Goal: Communication & Community: Ask a question

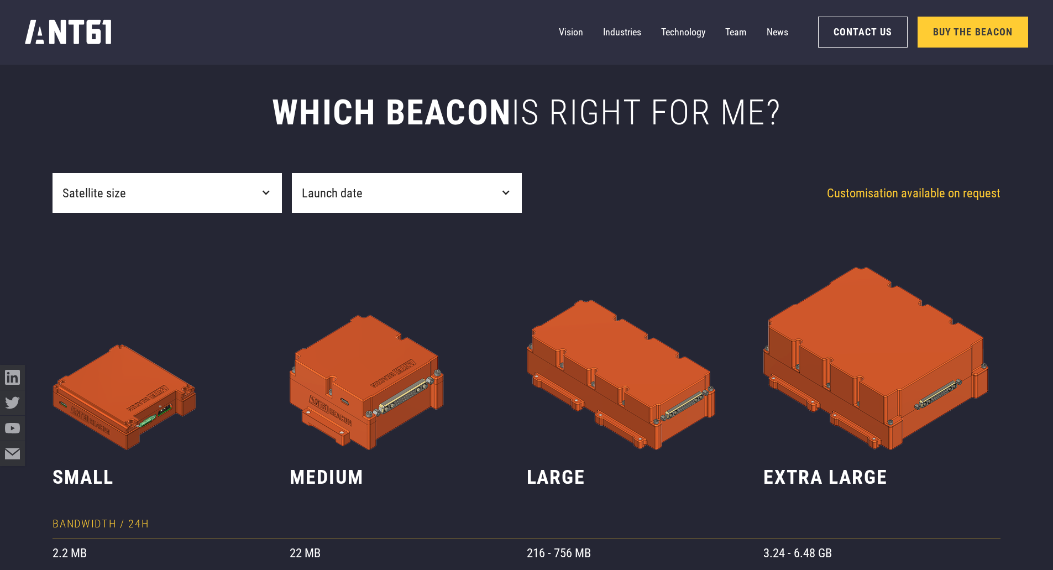
scroll to position [553, 0]
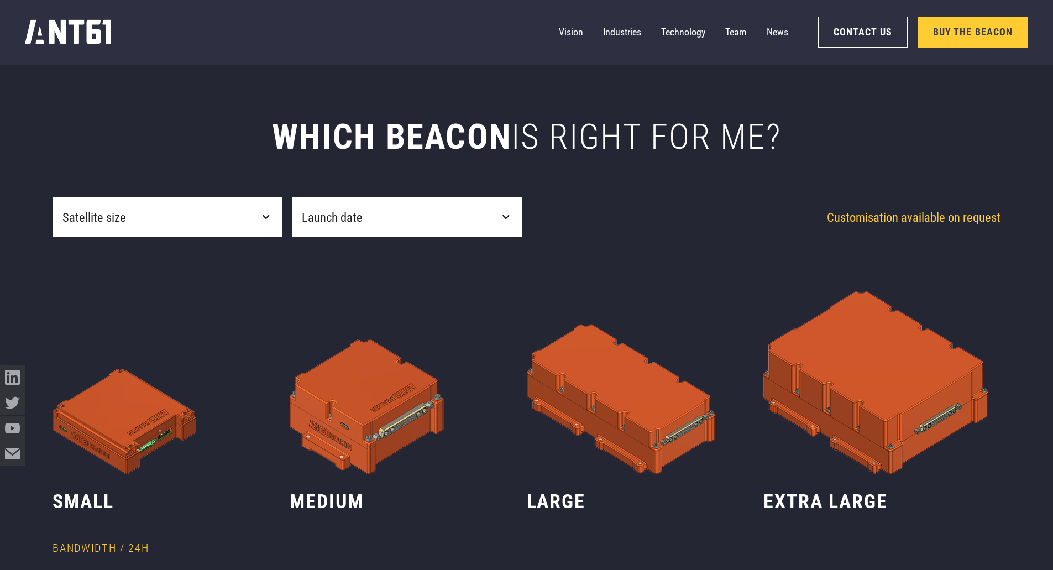
click at [262, 217] on div "Satellite size filter" at bounding box center [266, 217] width 10 height 10
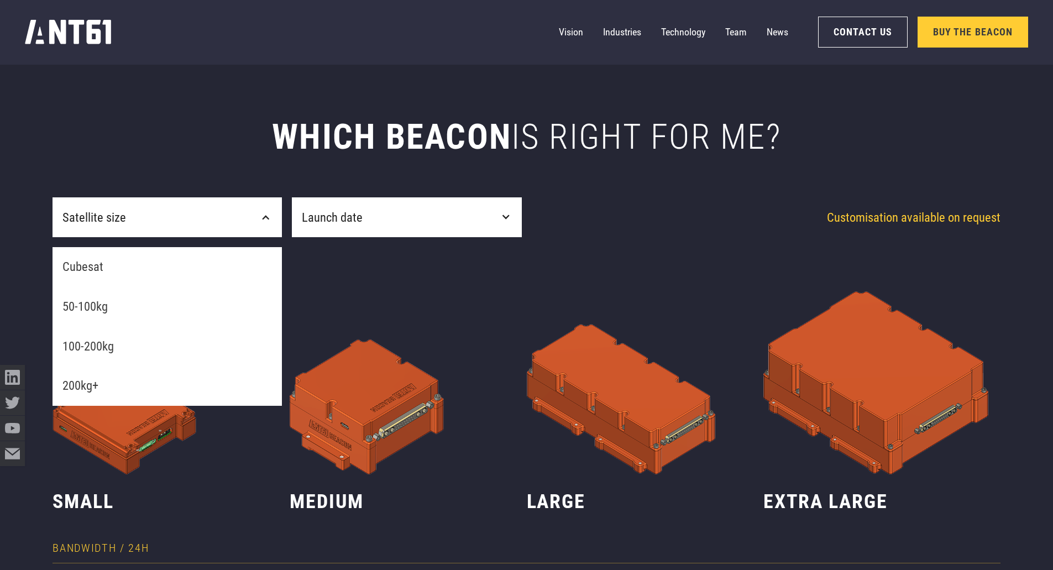
click at [215, 375] on link "200kg+" at bounding box center [167, 386] width 229 height 40
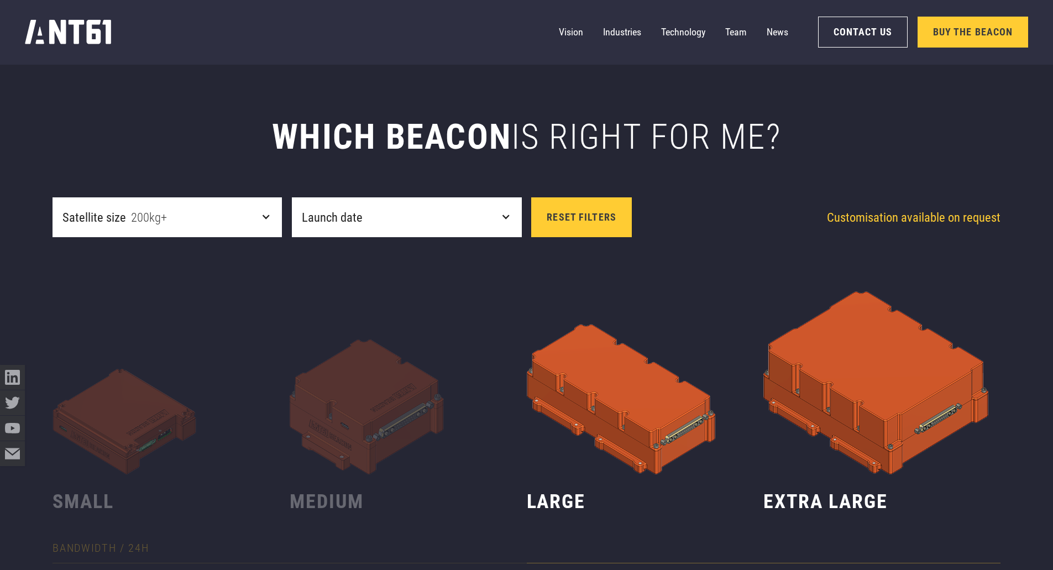
click at [441, 227] on div "Launch date" at bounding box center [406, 217] width 229 height 40
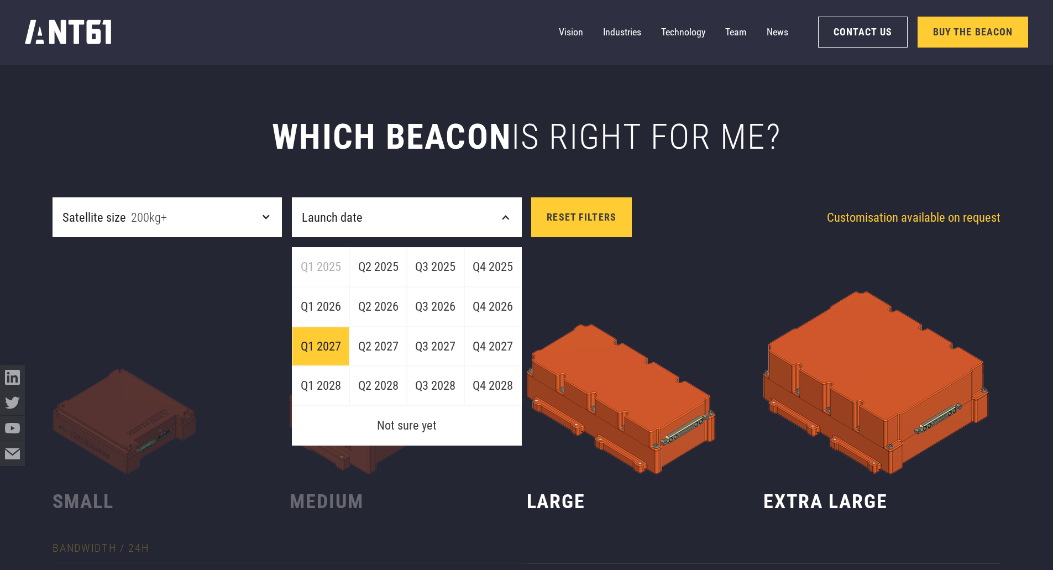
click at [333, 348] on link "Q1 2027" at bounding box center [320, 347] width 57 height 40
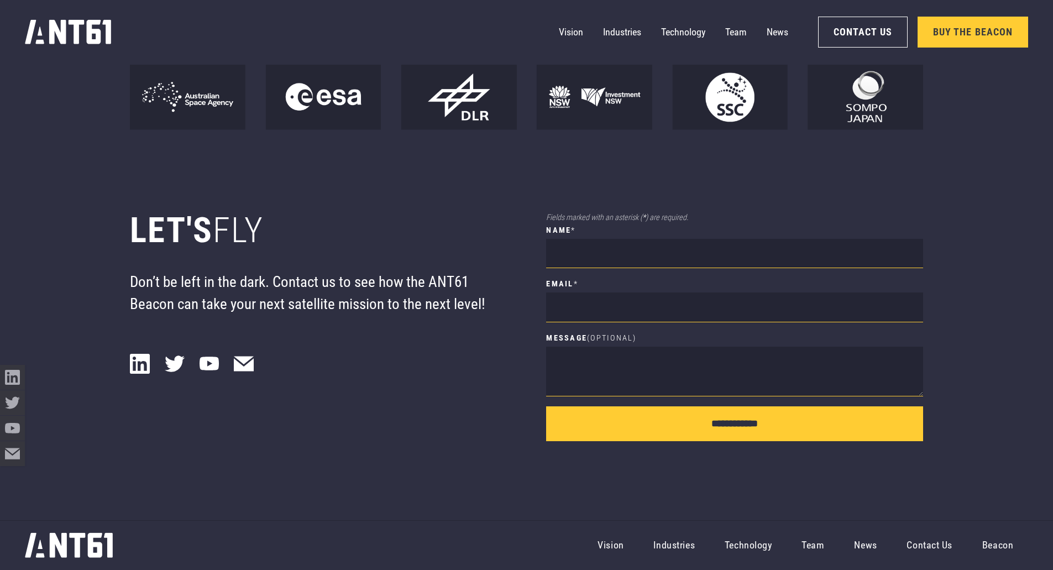
scroll to position [9788, 0]
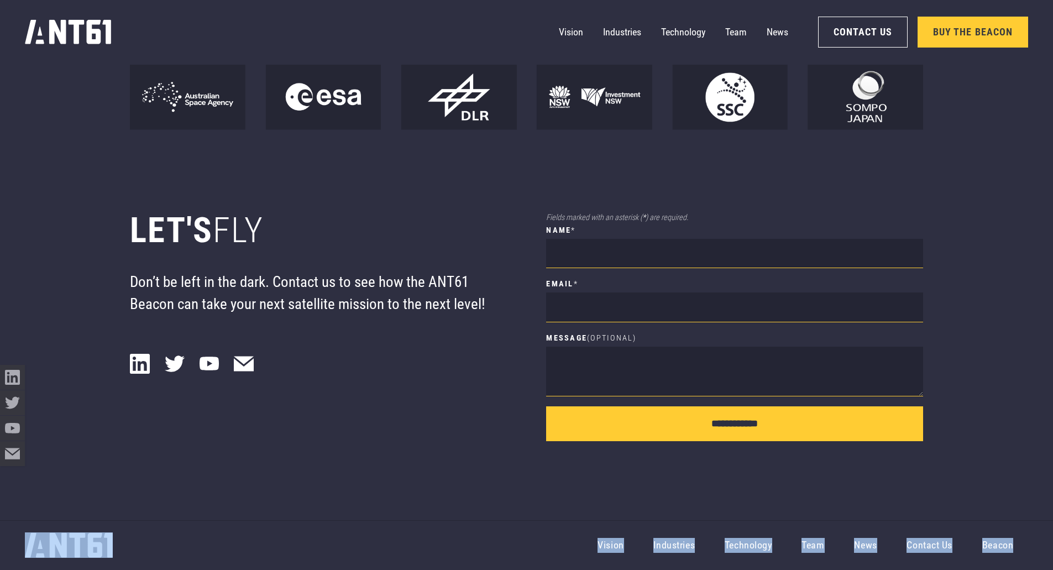
drag, startPoint x: 1052, startPoint y: 543, endPoint x: 1060, endPoint y: 425, distance: 118.0
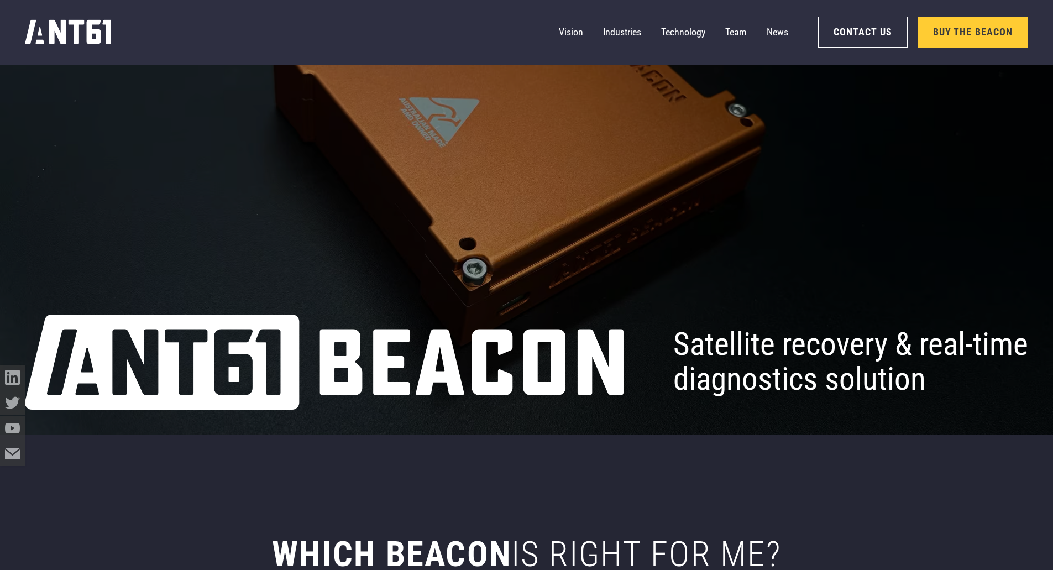
scroll to position [0, 0]
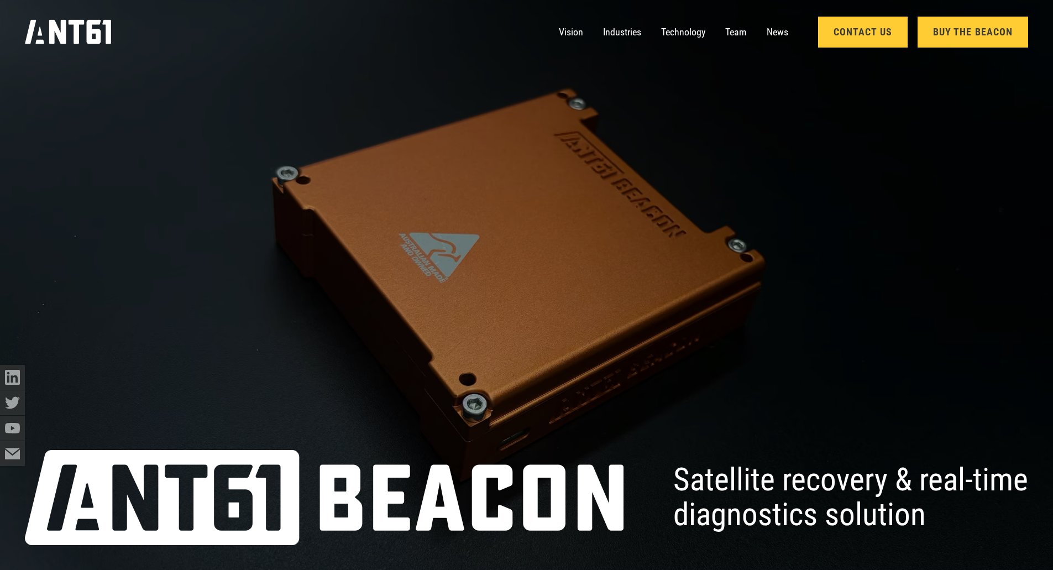
click at [879, 35] on link "Contact Us" at bounding box center [863, 32] width 90 height 31
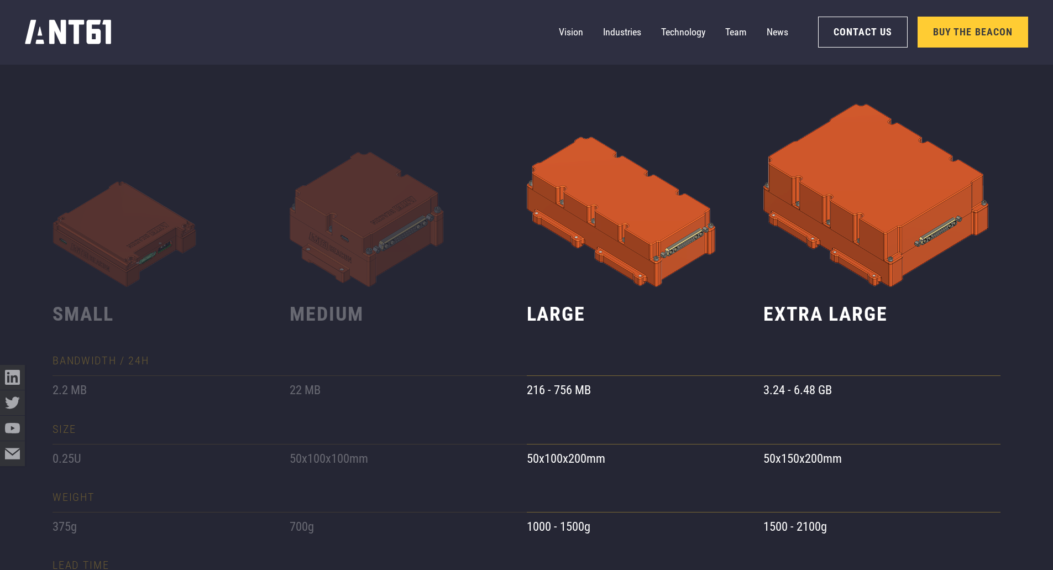
scroll to position [657, 0]
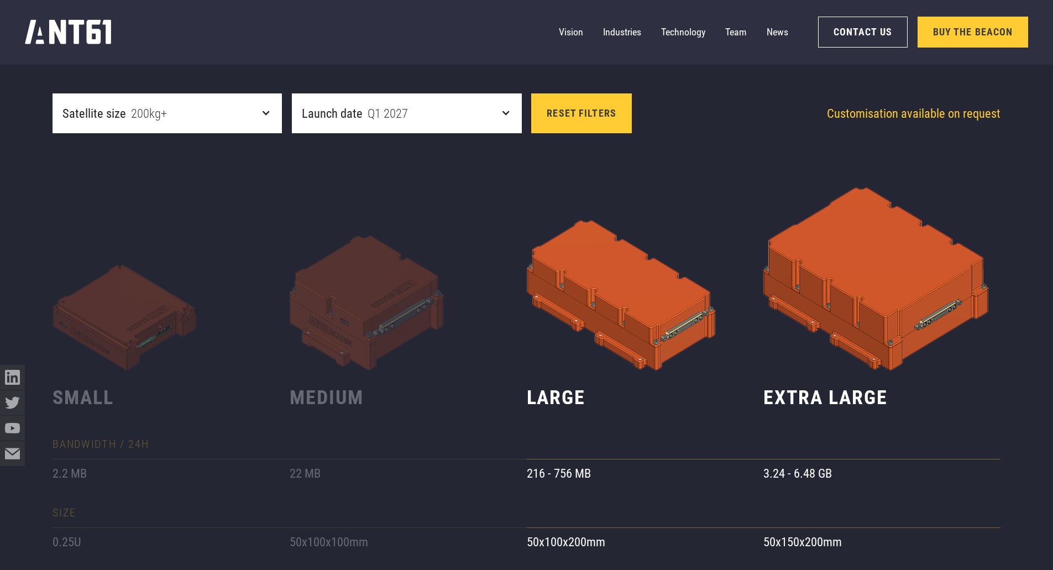
click at [206, 111] on div "Satellite size 200kg+" at bounding box center [167, 113] width 229 height 40
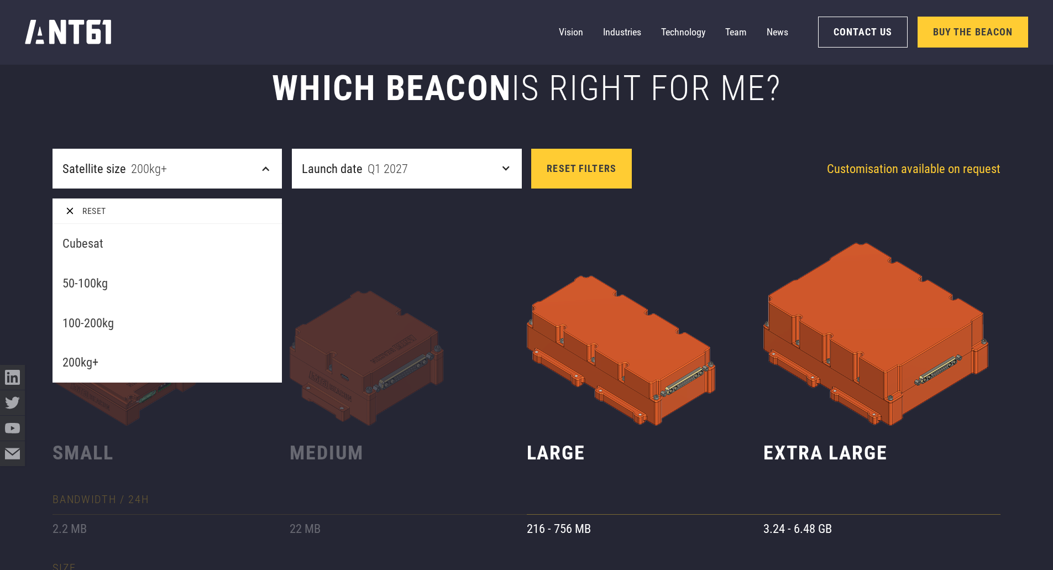
click at [328, 222] on div "Small Bandwidth / 24H 2.2 MB Size 0.25U weight 375g lead time 6 weeks Datasheet…" at bounding box center [527, 548] width 948 height 720
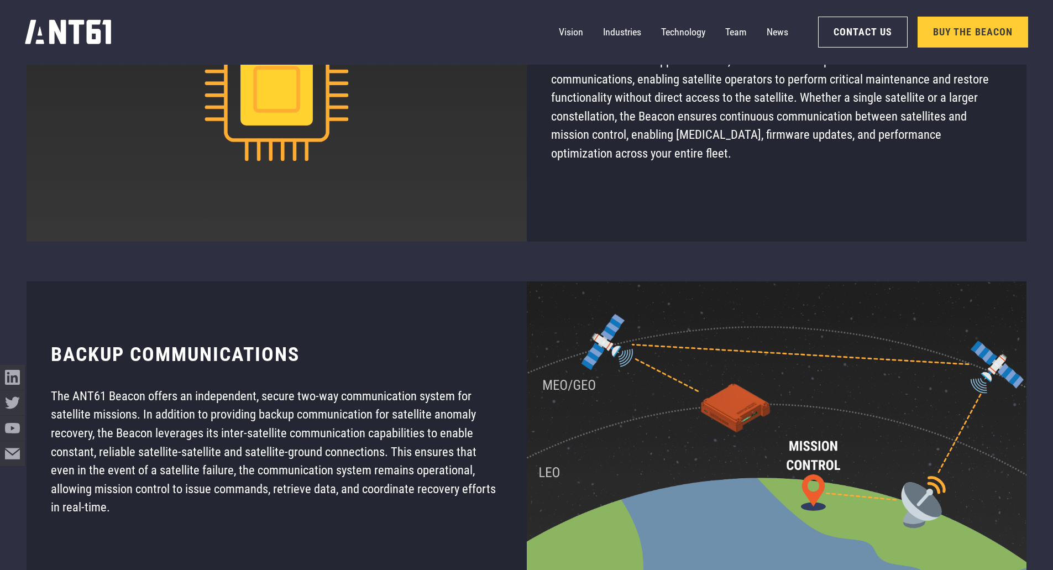
scroll to position [8684, 0]
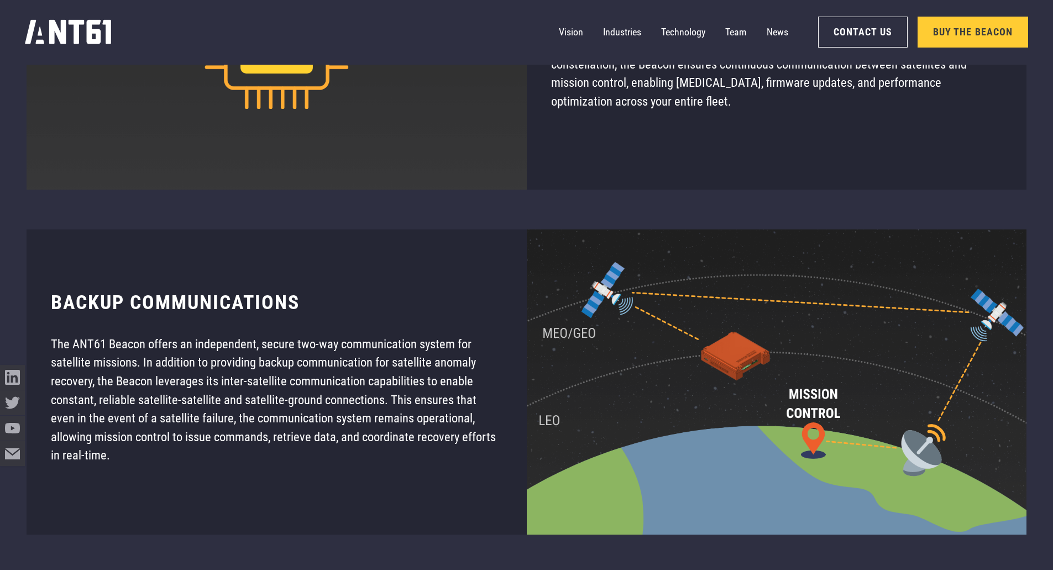
drag, startPoint x: 1059, startPoint y: 69, endPoint x: 958, endPoint y: 522, distance: 464.4
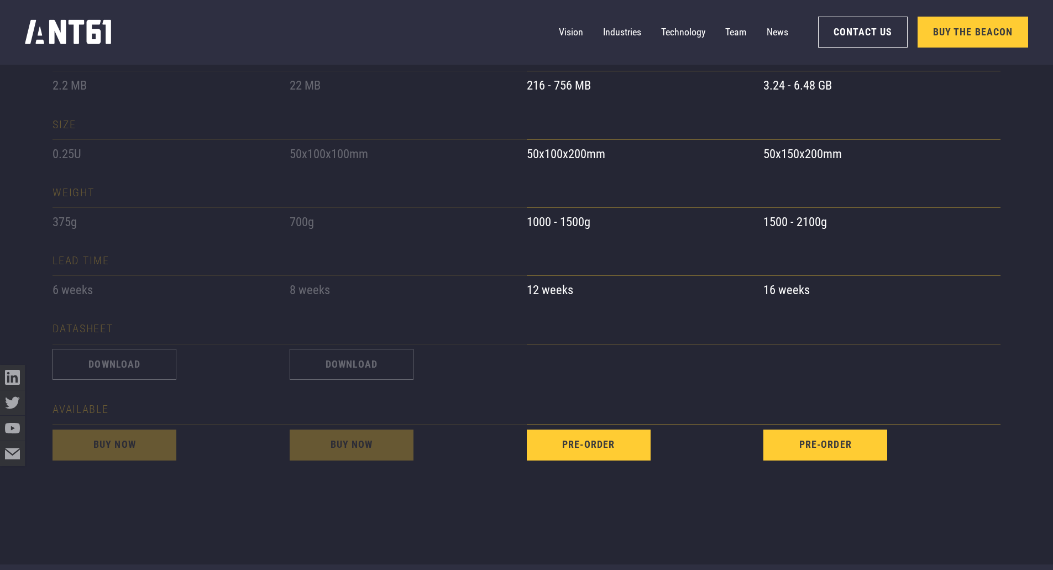
scroll to position [1154, 0]
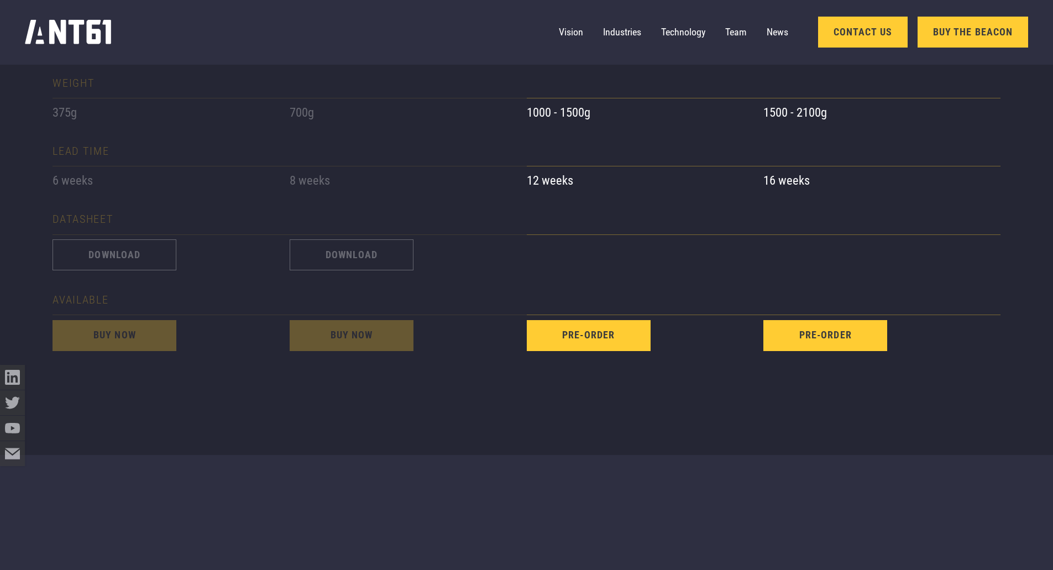
click at [869, 35] on link "Contact Us" at bounding box center [863, 32] width 90 height 31
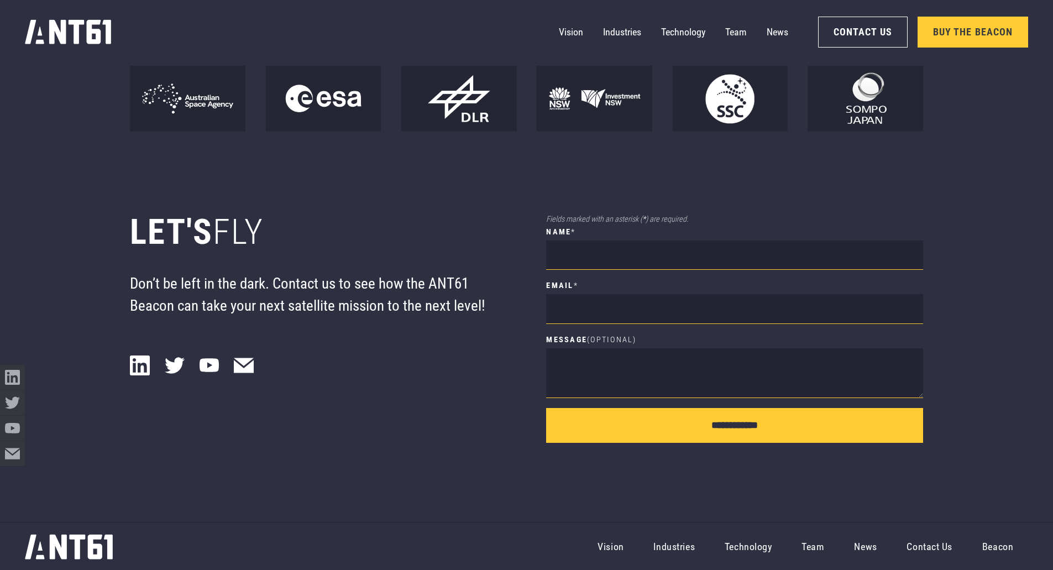
scroll to position [9788, 0]
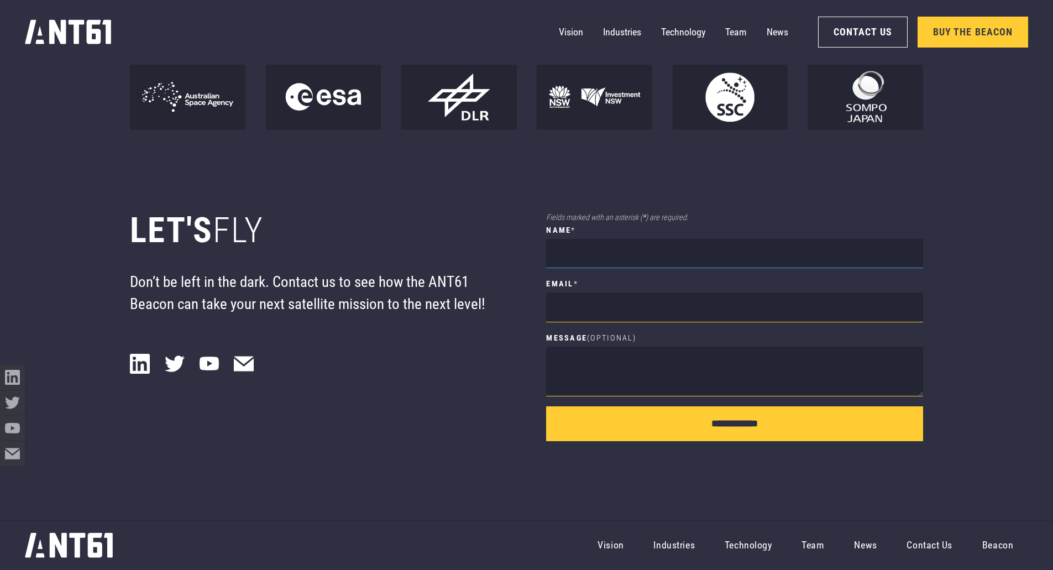
click at [611, 242] on input "name *" at bounding box center [734, 254] width 377 height 30
type input "**********"
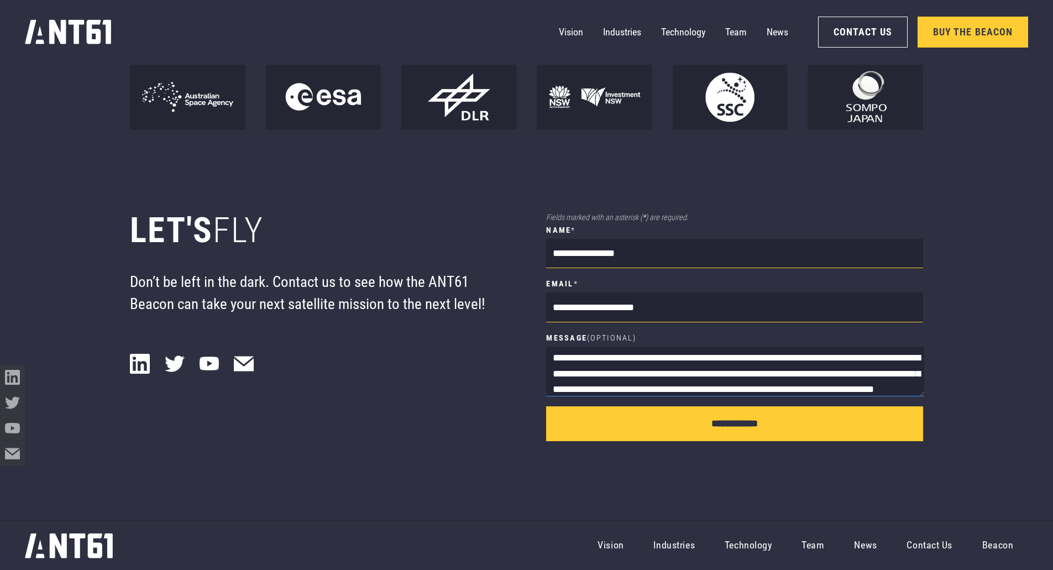
scroll to position [7, 0]
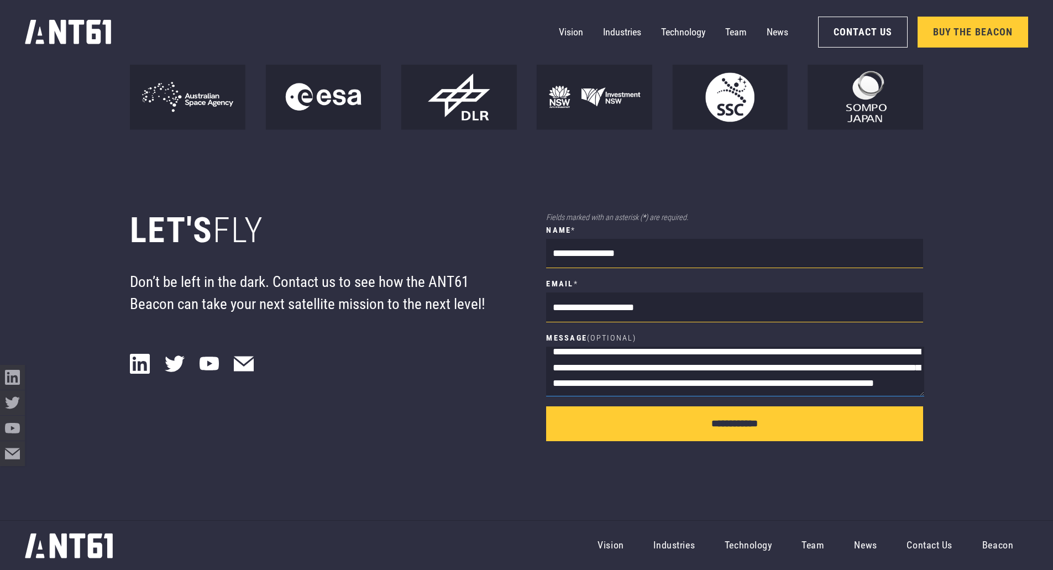
drag, startPoint x: 611, startPoint y: 389, endPoint x: 979, endPoint y: 382, distance: 368.2
click at [979, 382] on div "**********" at bounding box center [526, 325] width 1053 height 390
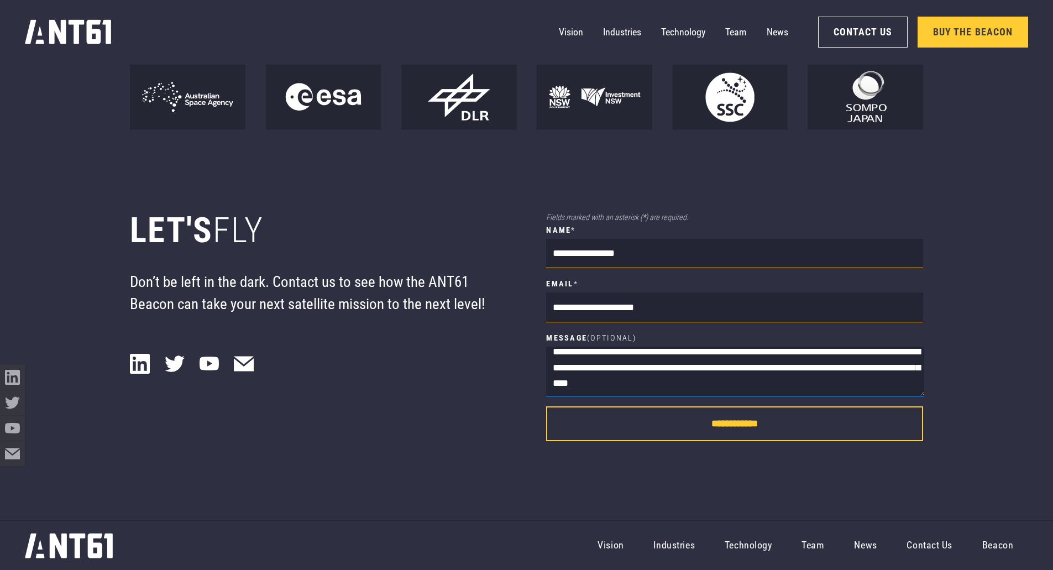
type textarea "**********"
click at [869, 419] on input "**********" at bounding box center [734, 423] width 377 height 35
type input "**********"
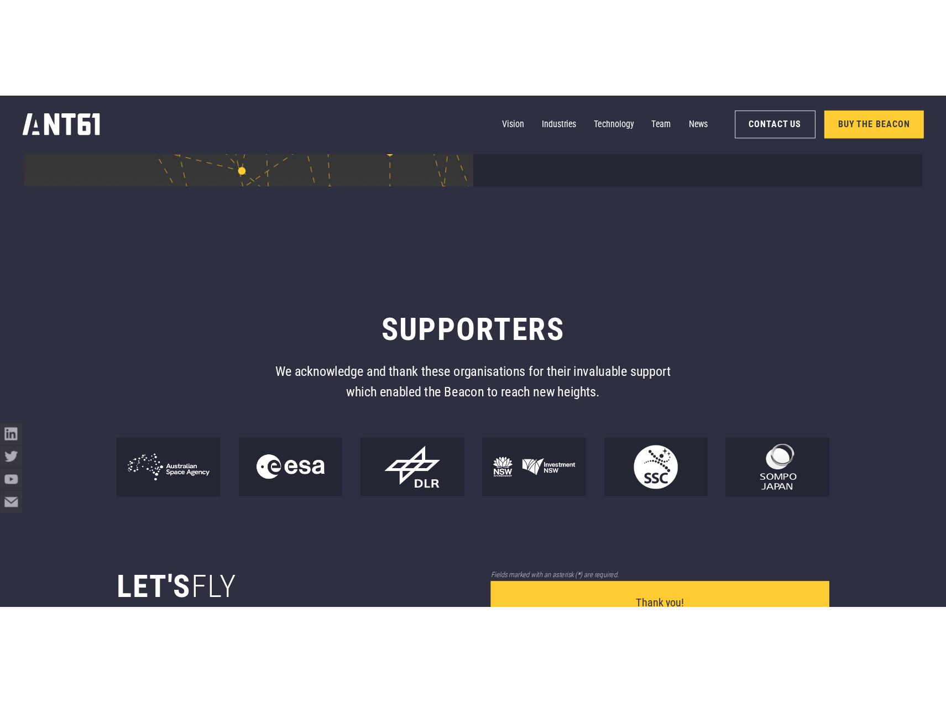
scroll to position [9462, 0]
